Goal: Navigation & Orientation: Find specific page/section

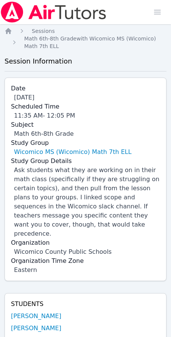
click at [68, 152] on link "Wicomico MS (Wicomico) Math 7th ELL" at bounding box center [73, 152] width 118 height 9
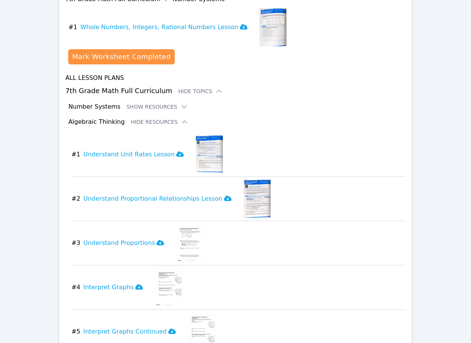
scroll to position [464, 0]
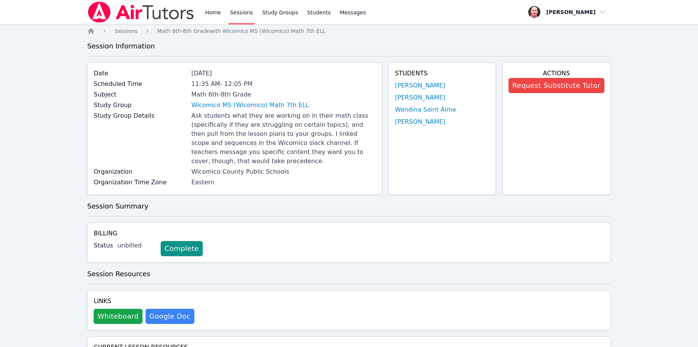
scroll to position [809, 0]
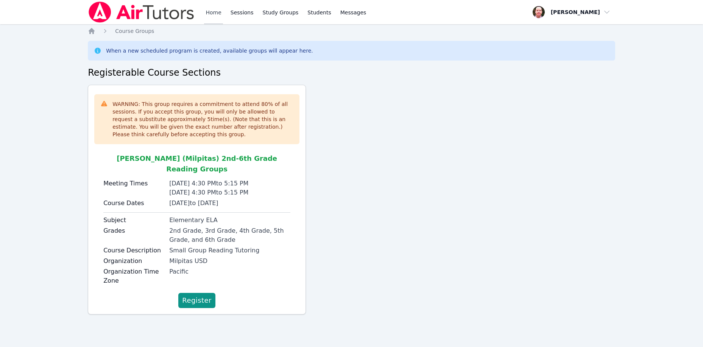
click at [211, 11] on link "Home" at bounding box center [213, 12] width 19 height 24
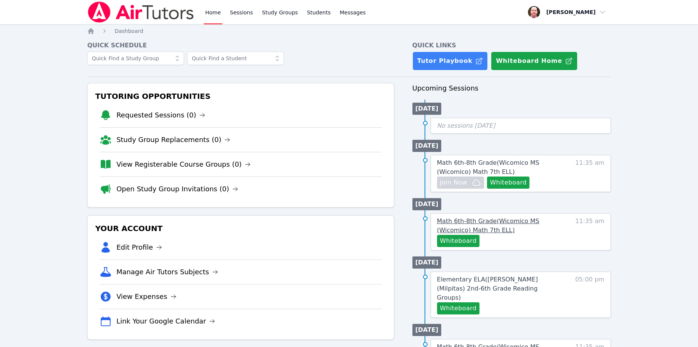
click at [515, 219] on span "Math 6th-8th Grade ( Wicomico MS (Wicomico) Math 7th ELL )" at bounding box center [488, 225] width 102 height 16
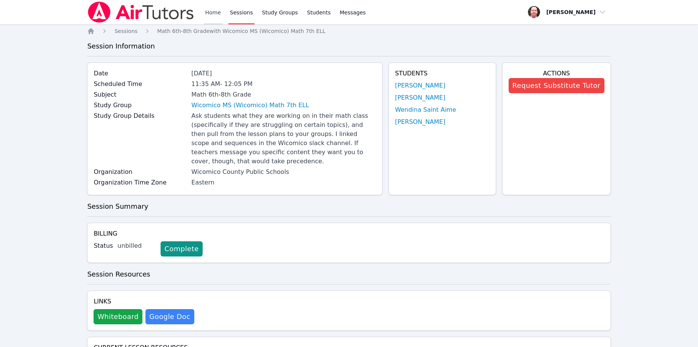
click at [207, 11] on link "Home" at bounding box center [213, 12] width 19 height 24
